Goal: Information Seeking & Learning: Find specific fact

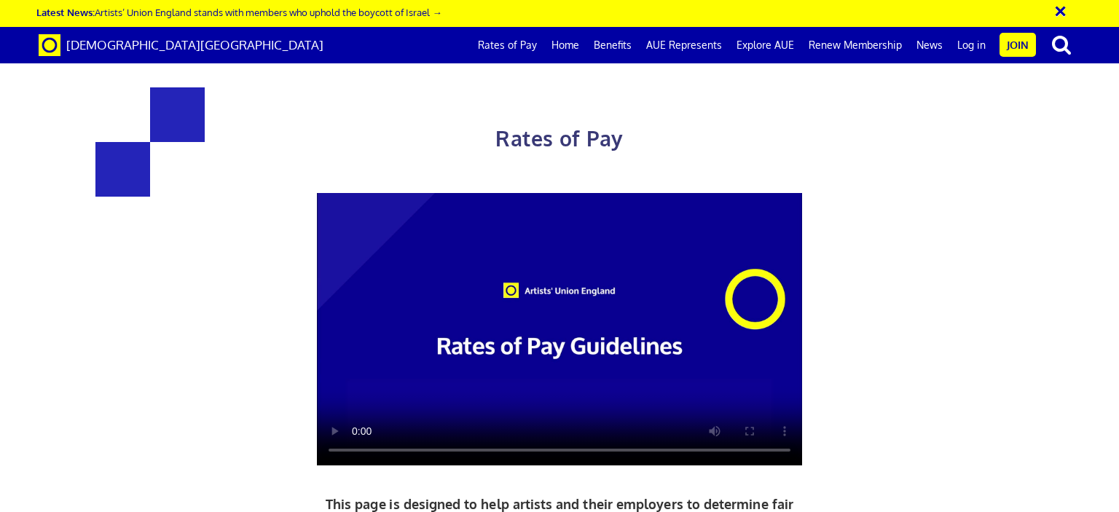
scroll to position [0, 11]
click at [1029, 138] on div "Rates of Pay This page is designed to help artists and their employers to deter…" at bounding box center [559, 385] width 1141 height 740
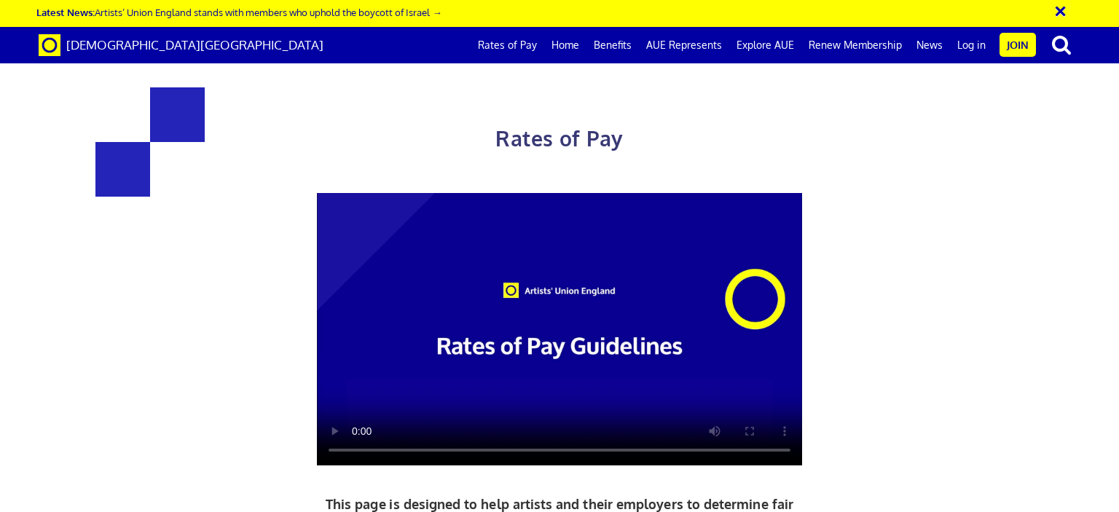
drag, startPoint x: 315, startPoint y: 383, endPoint x: 457, endPoint y: 384, distance: 142.8
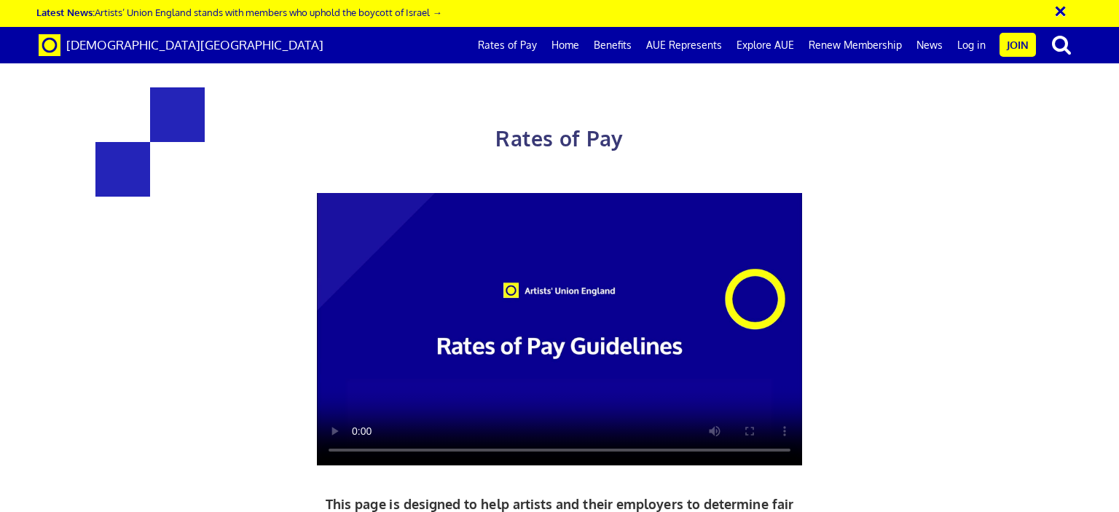
drag, startPoint x: 457, startPoint y: 384, endPoint x: 296, endPoint y: 387, distance: 161.7
